Goal: Task Accomplishment & Management: Manage account settings

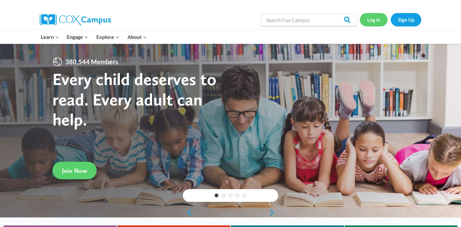
click at [374, 19] on link "Log In" at bounding box center [374, 19] width 28 height 13
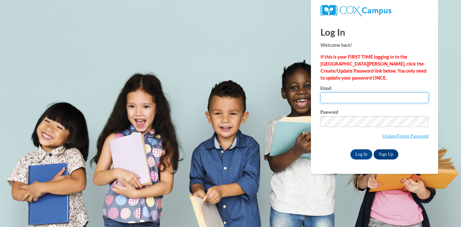
click at [341, 95] on input "Email" at bounding box center [374, 97] width 108 height 11
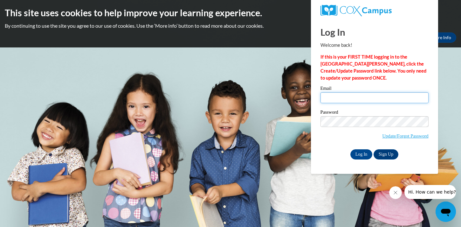
type input "[EMAIL_ADDRESS][DOMAIN_NAME]"
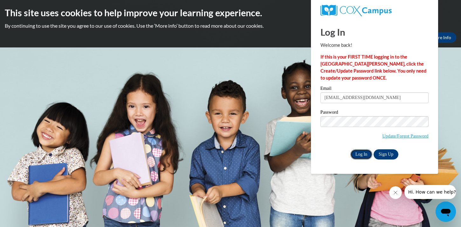
click at [363, 154] on input "Log In" at bounding box center [361, 154] width 22 height 10
